Goal: Task Accomplishment & Management: Complete application form

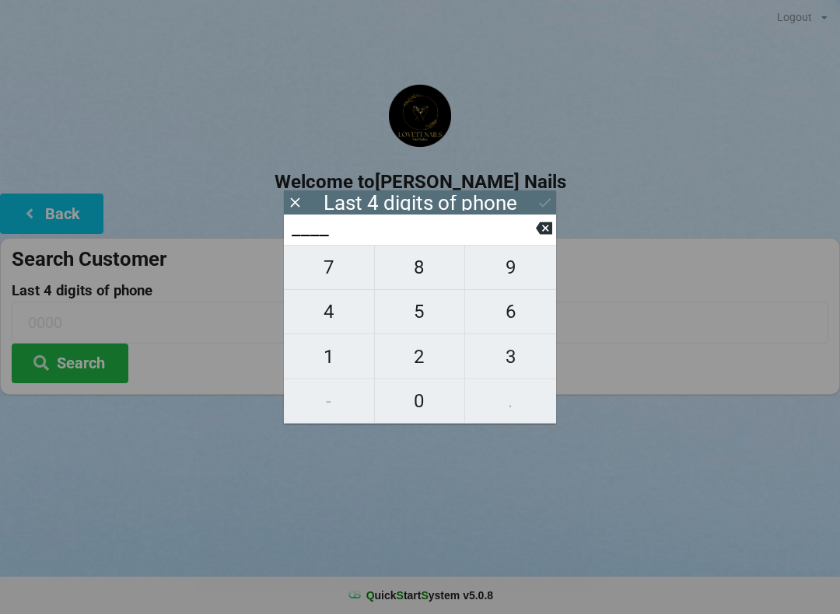
click at [410, 271] on span "8" at bounding box center [420, 267] width 90 height 33
type input "8___"
click at [513, 369] on span "3" at bounding box center [510, 356] width 91 height 33
type input "83__"
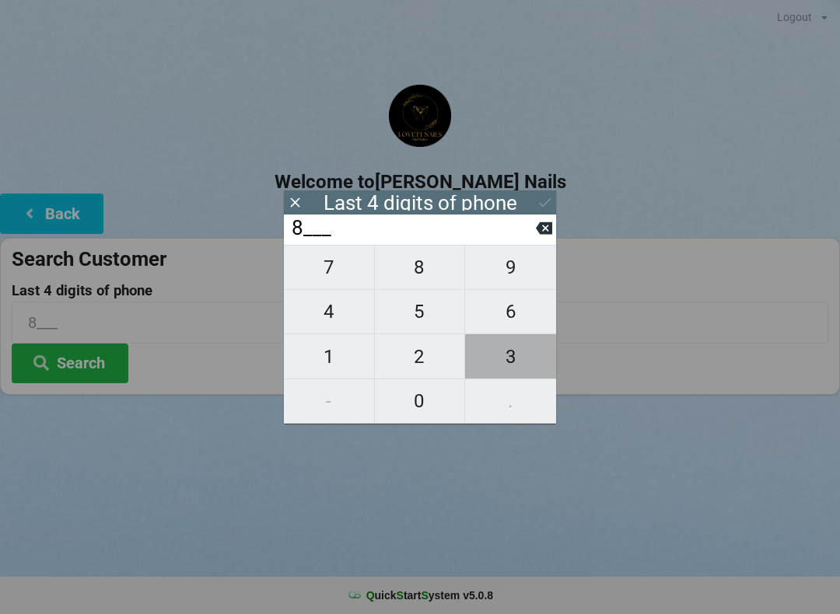
type input "83__"
click at [329, 334] on button "4" at bounding box center [329, 312] width 91 height 44
type input "834_"
click at [316, 284] on span "7" at bounding box center [329, 267] width 90 height 33
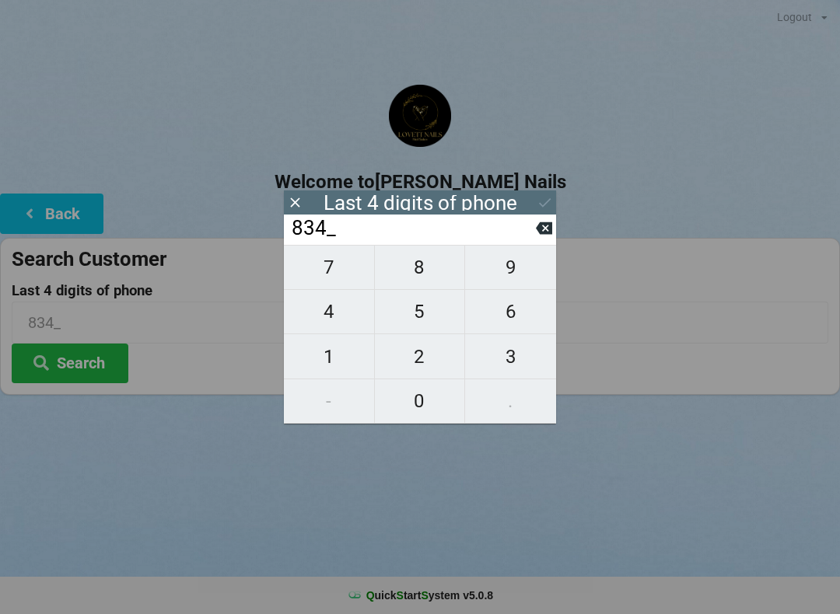
type input "8347"
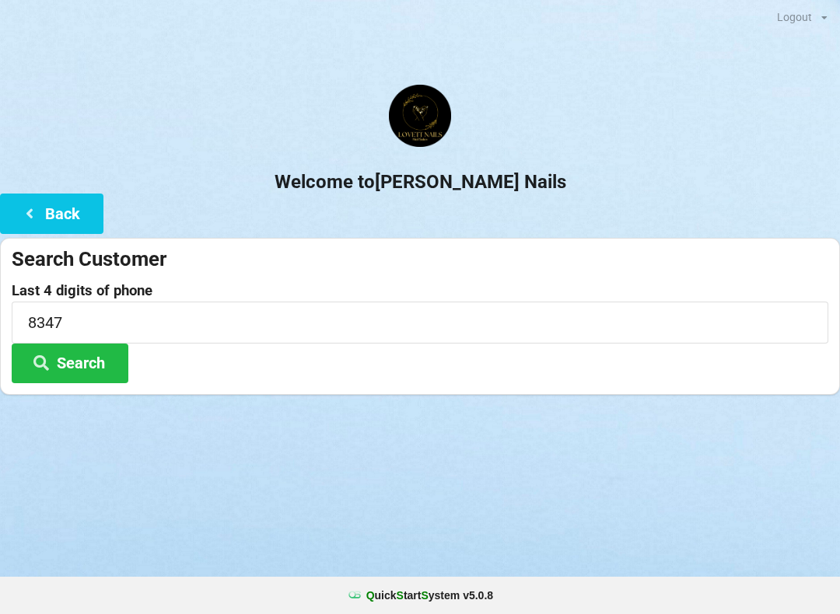
click at [71, 365] on button "Search" at bounding box center [70, 364] width 117 height 40
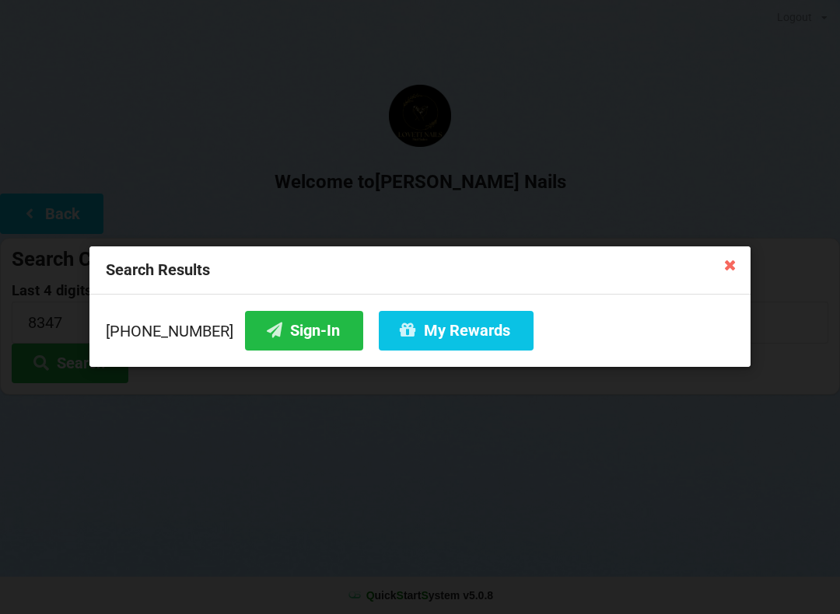
click at [261, 334] on button "Sign-In" at bounding box center [304, 331] width 118 height 40
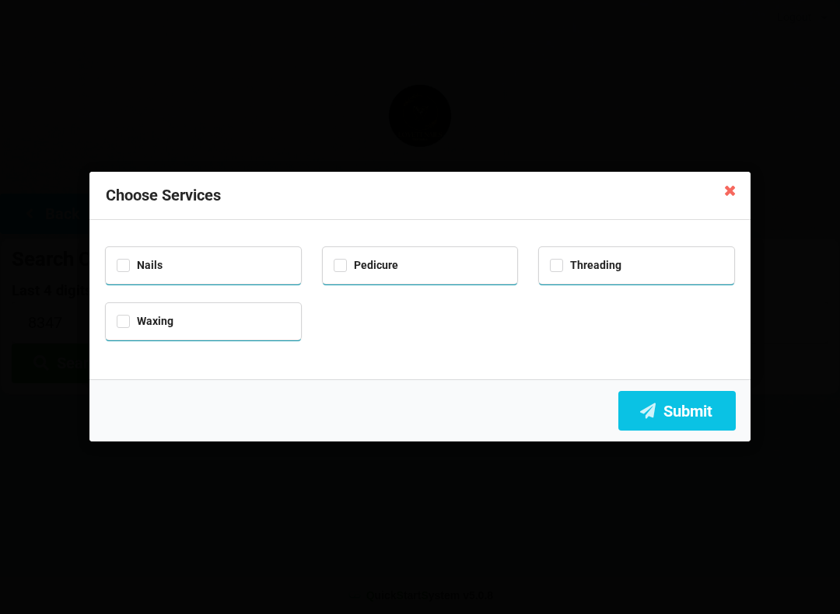
click at [729, 194] on icon at bounding box center [729, 189] width 25 height 25
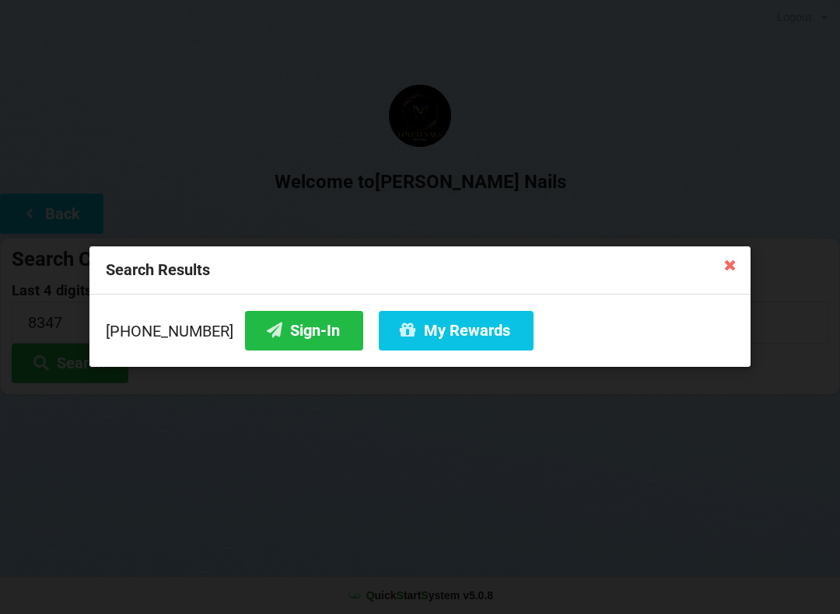
click at [400, 344] on button "My Rewards" at bounding box center [456, 331] width 155 height 40
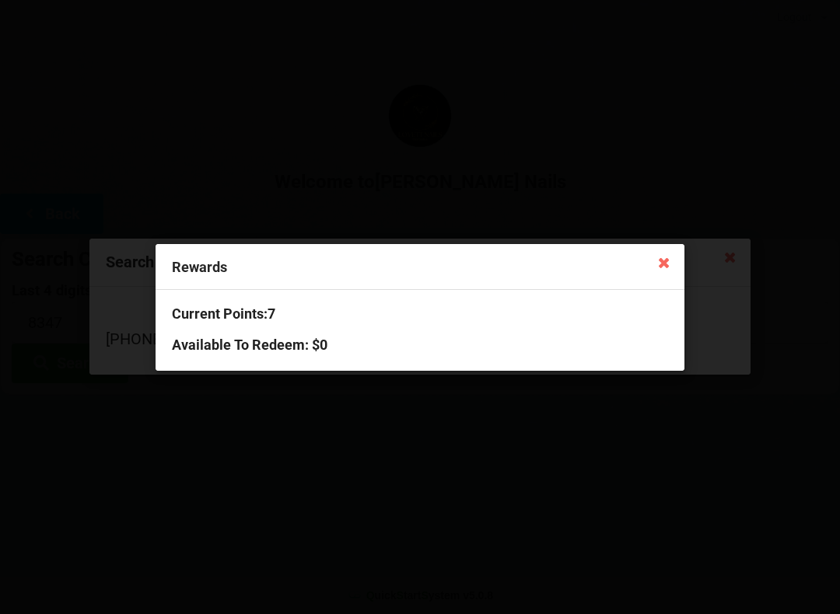
click at [663, 253] on icon at bounding box center [663, 262] width 25 height 25
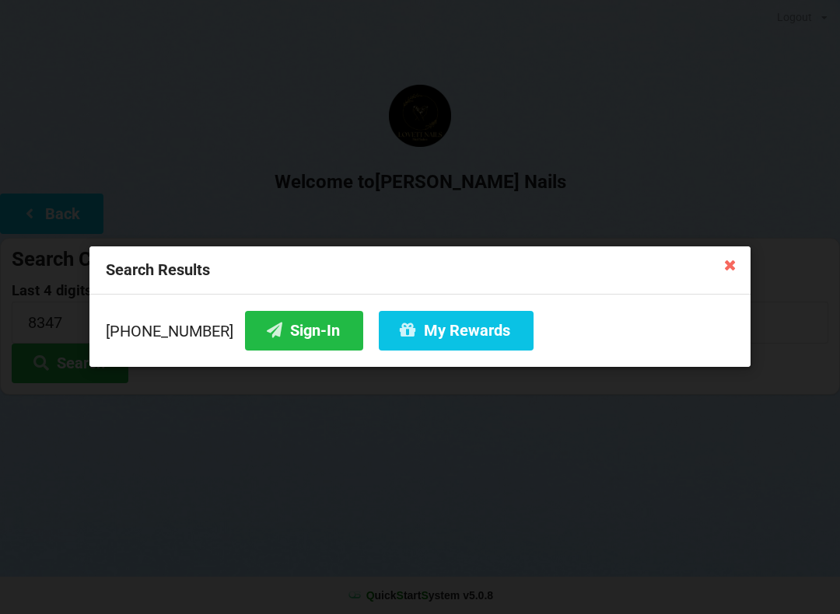
click at [281, 330] on button "Sign-In" at bounding box center [304, 331] width 118 height 40
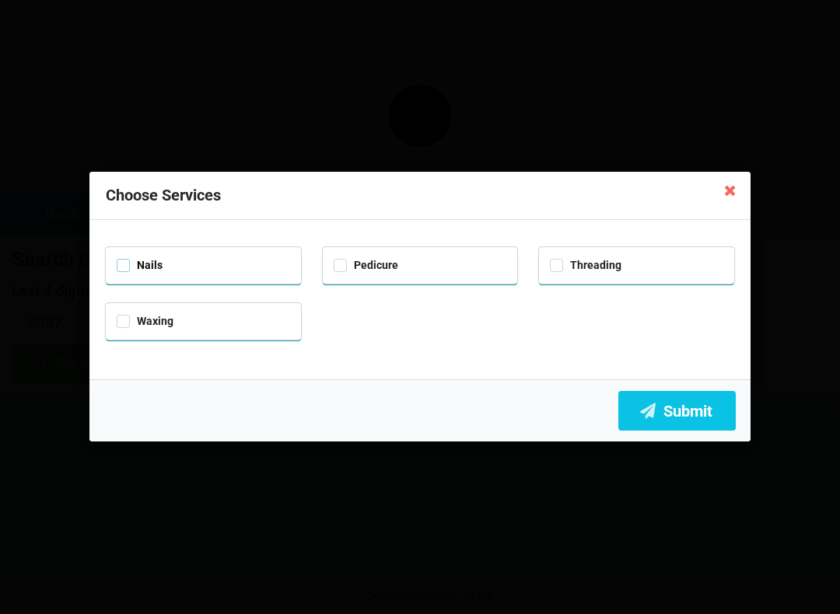
click at [132, 259] on label "Nails" at bounding box center [140, 265] width 46 height 13
checkbox input "true"
click at [118, 323] on label "Waxing" at bounding box center [145, 321] width 57 height 13
checkbox input "true"
click at [333, 265] on label "Pedicure" at bounding box center [365, 265] width 65 height 13
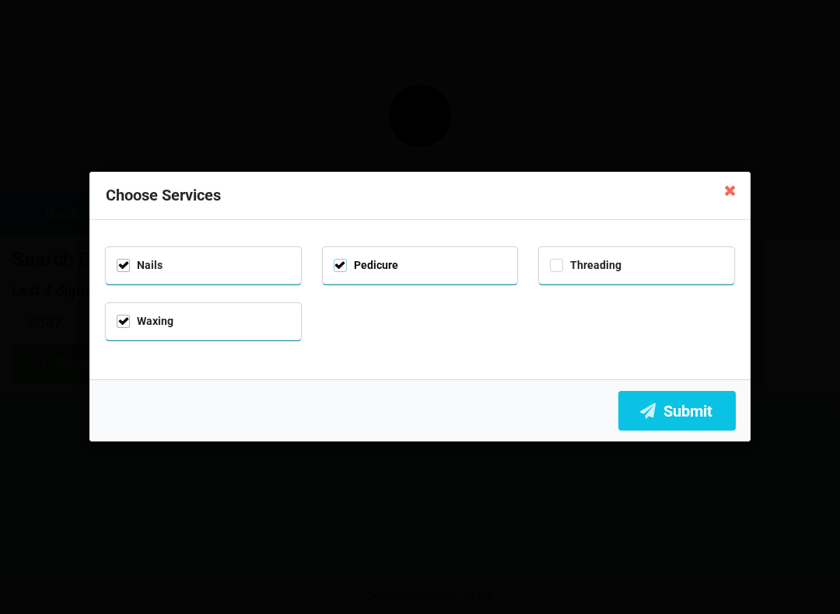
checkbox input "true"
click at [651, 397] on button "Submit" at bounding box center [676, 411] width 117 height 40
